Goal: Information Seeking & Learning: Learn about a topic

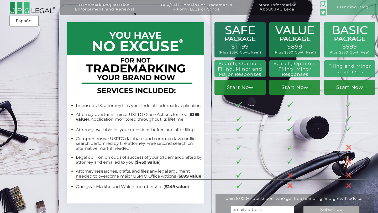
click at [171, 164] on li "Legal opinion on odds of success of your trademark drafted by attorney and emai…" at bounding box center [139, 160] width 127 height 10
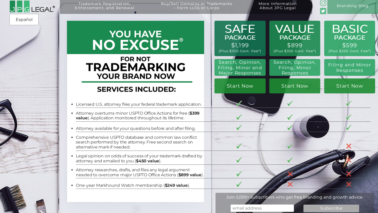
scroll to position [1, 0]
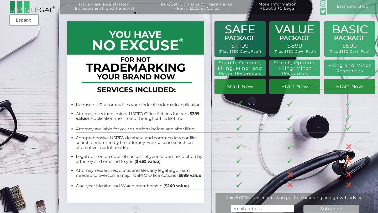
click at [172, 119] on li "Attorney overturns minor USPTO Office Actions for free ( $399 value ). Applicat…" at bounding box center [139, 117] width 127 height 10
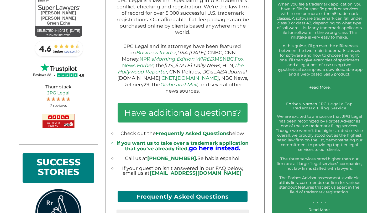
scroll to position [234, 0]
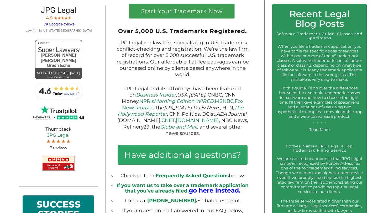
click at [184, 98] on em "USA [DATE]" at bounding box center [191, 95] width 28 height 6
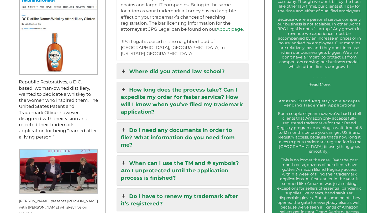
scroll to position [544, 0]
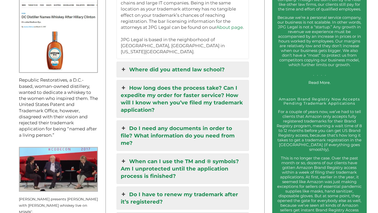
click at [178, 64] on link "Where did you attend law school?" at bounding box center [183, 69] width 132 height 15
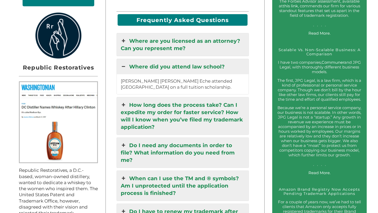
scroll to position [454, 0]
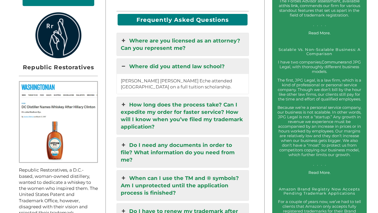
click at [163, 109] on link "How long does the process take? Can I expedite my order for faster service? How…" at bounding box center [183, 115] width 132 height 37
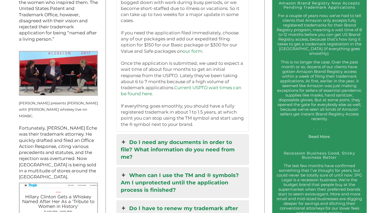
scroll to position [641, 0]
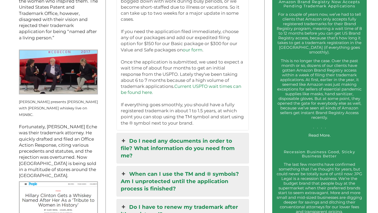
click at [161, 144] on link "Do I need any documents in order to file? What information do you need from me?" at bounding box center [183, 148] width 132 height 30
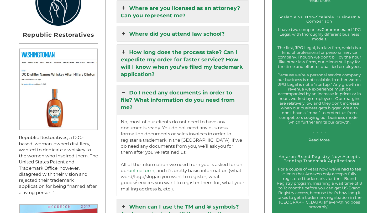
scroll to position [602, 0]
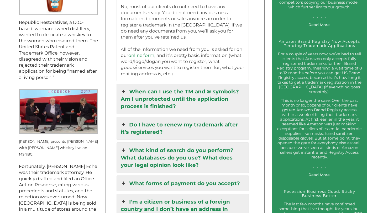
click at [180, 95] on link "When can I use the TM and ® symbols? Am I unprotected until the application pro…" at bounding box center [183, 99] width 132 height 30
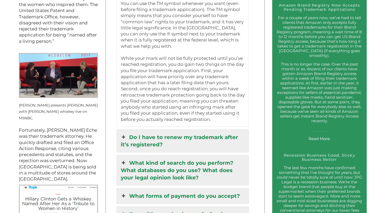
scroll to position [642, 0]
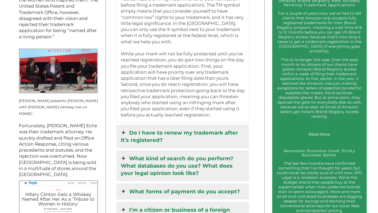
click at [154, 128] on link "Do I have to renew my trademark after it’s registered?" at bounding box center [183, 136] width 132 height 23
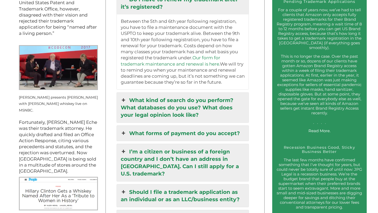
scroll to position [646, 0]
click at [172, 94] on link "What kind of search do you perform? What databases do you use? What does your l…" at bounding box center [183, 107] width 132 height 30
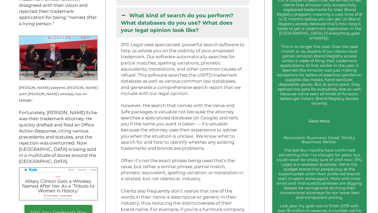
scroll to position [656, 0]
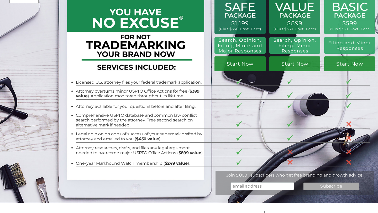
scroll to position [24, 0]
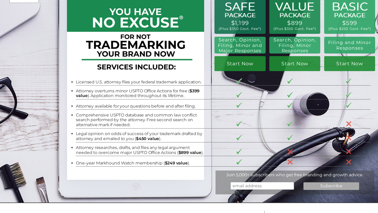
click at [166, 103] on td "Attorney available for your questions before and after filing." at bounding box center [144, 105] width 136 height 10
